Goal: Obtain resource: Obtain resource

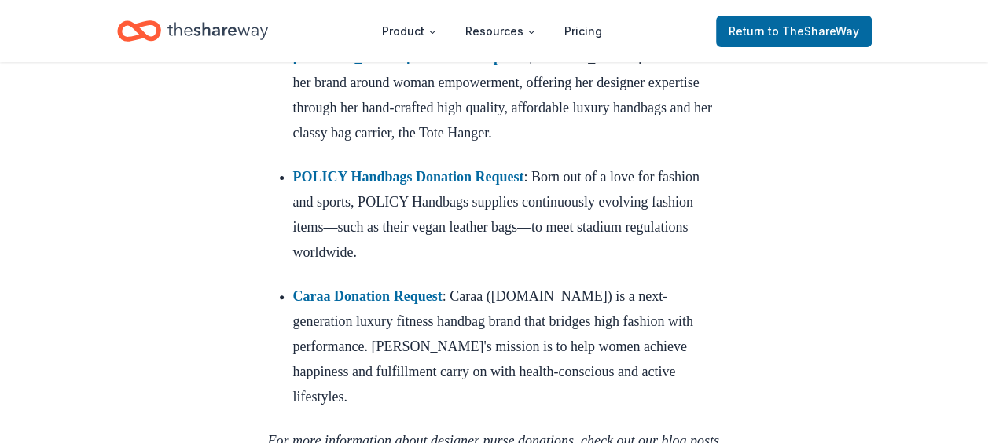
scroll to position [3112, 0]
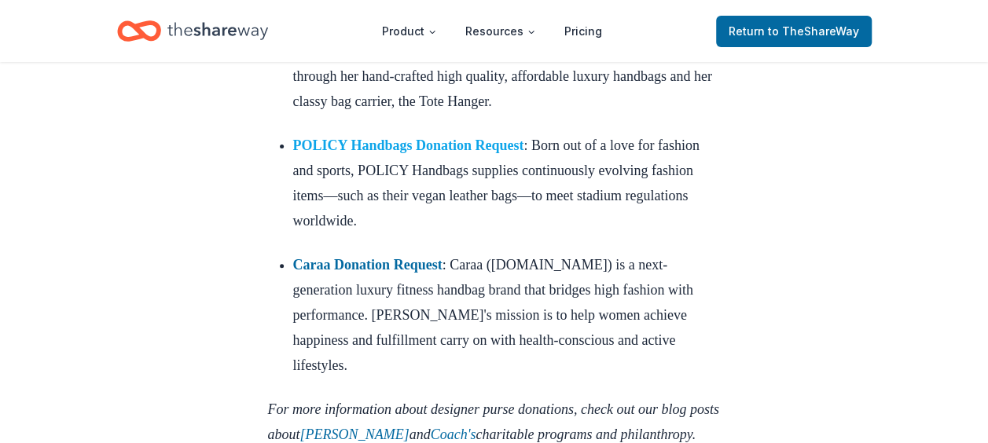
click at [503, 153] on strong "POLICY Handbags Donation Request" at bounding box center [408, 146] width 231 height 16
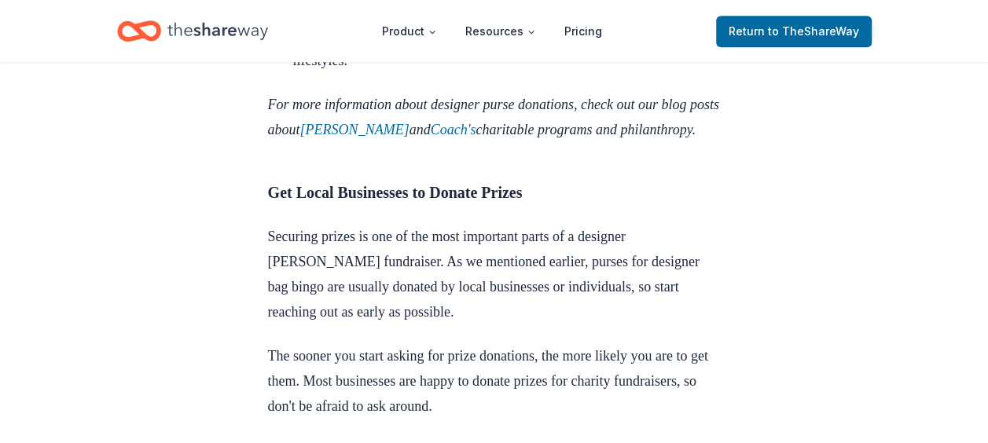
scroll to position [3427, 0]
